Goal: Navigation & Orientation: Find specific page/section

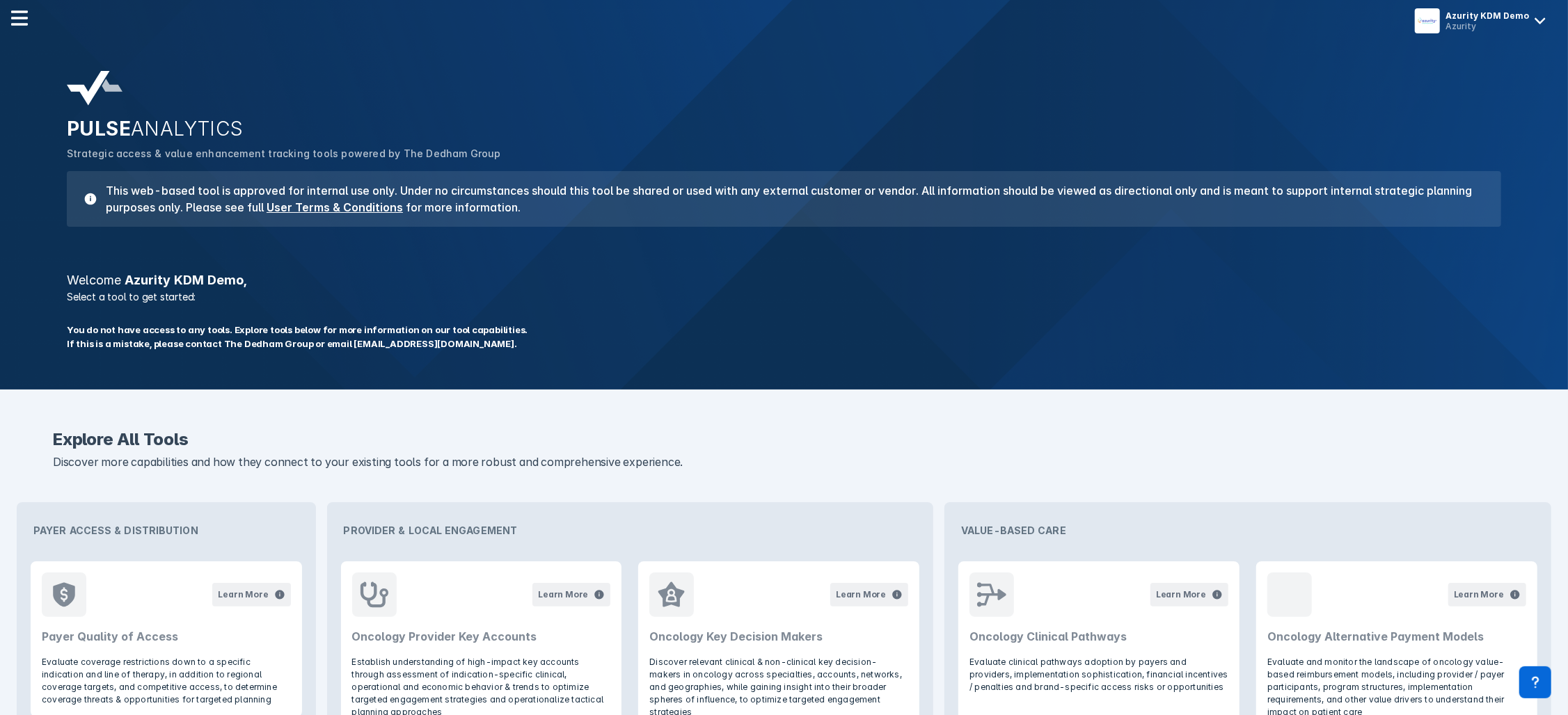
click at [1525, 459] on div "Explore All Tools Discover more capabilities and how they connect to your exist…" at bounding box center [784, 457] width 1546 height 68
click at [833, 646] on header "Learn More Oncology Key Decision Makers" at bounding box center [779, 609] width 281 height 95
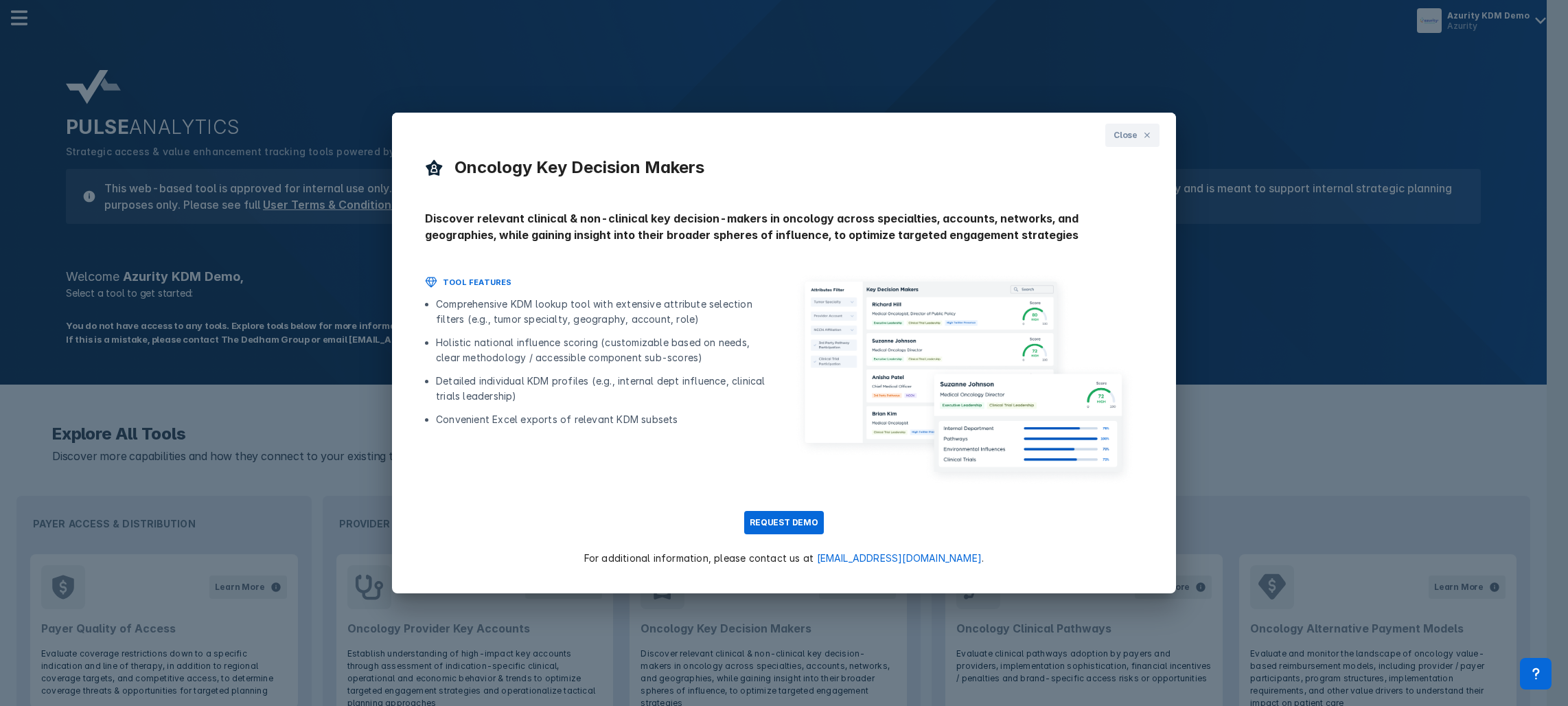
click at [1109, 153] on div "Close" at bounding box center [784, 136] width 784 height 45
click at [1105, 132] on button "Close" at bounding box center [1132, 136] width 54 height 23
